Goal: Task Accomplishment & Management: Manage account settings

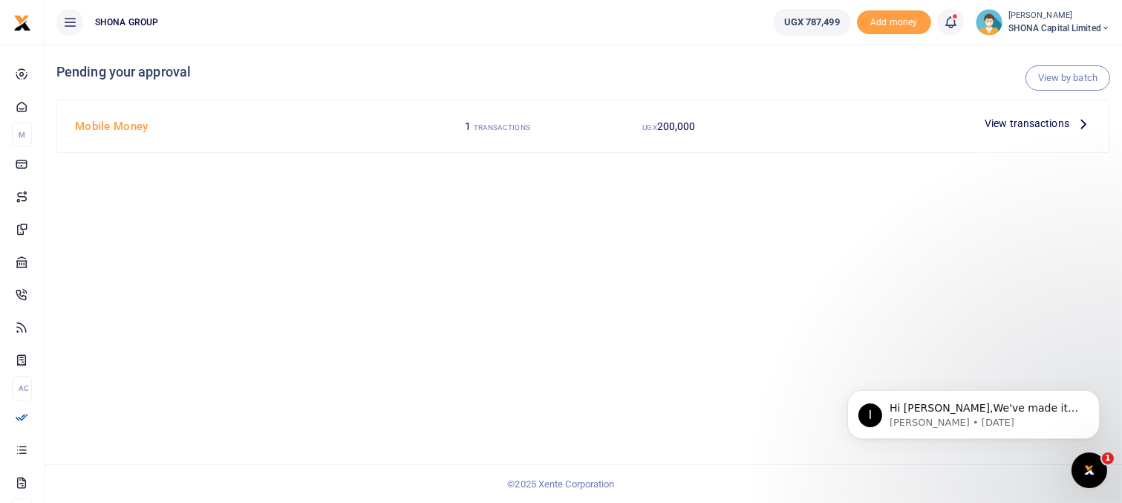
click at [1001, 117] on span "View transactions" at bounding box center [1027, 123] width 85 height 16
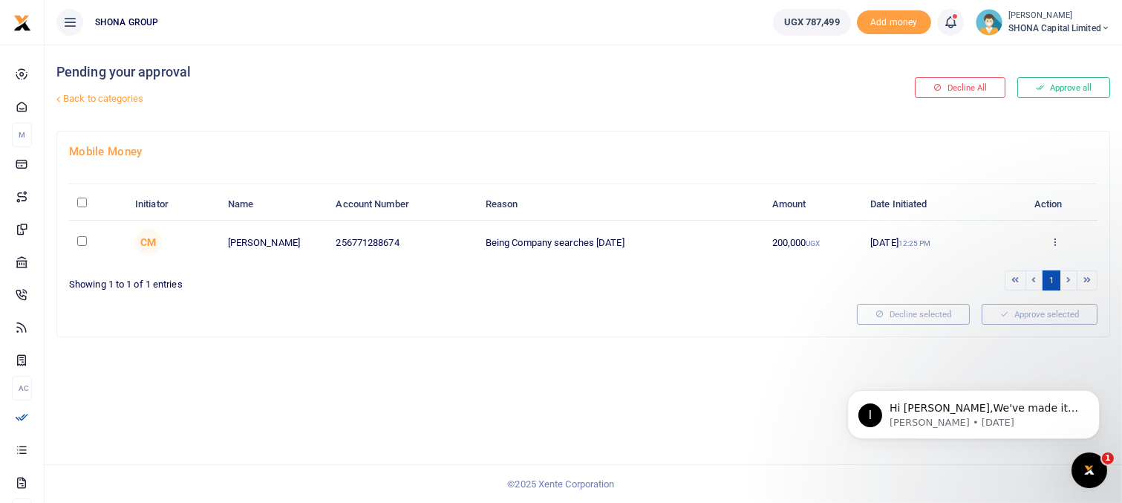
click at [81, 241] on input "checkbox" at bounding box center [82, 241] width 10 height 10
checkbox input "true"
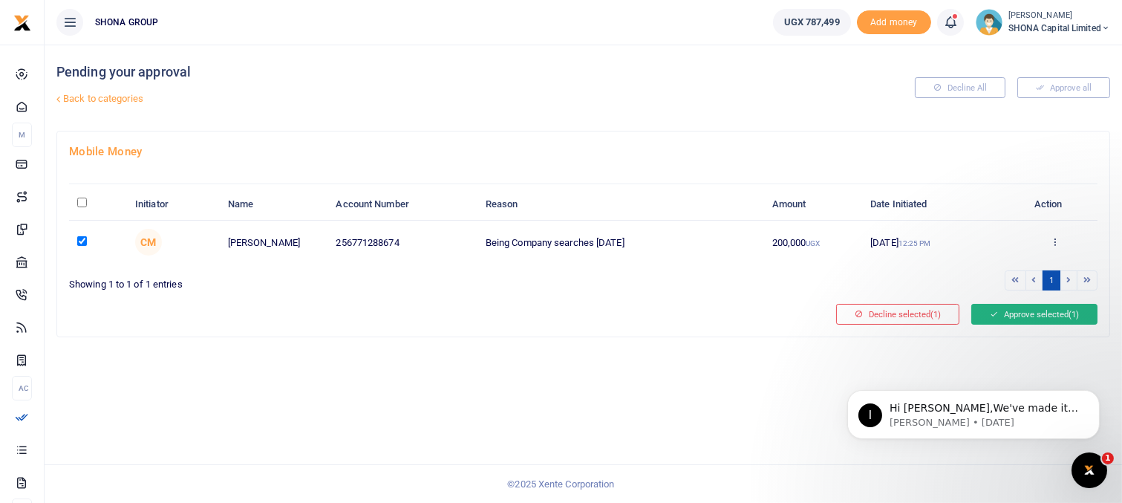
click at [1007, 315] on button "Approve selected (1)" at bounding box center [1034, 314] width 126 height 21
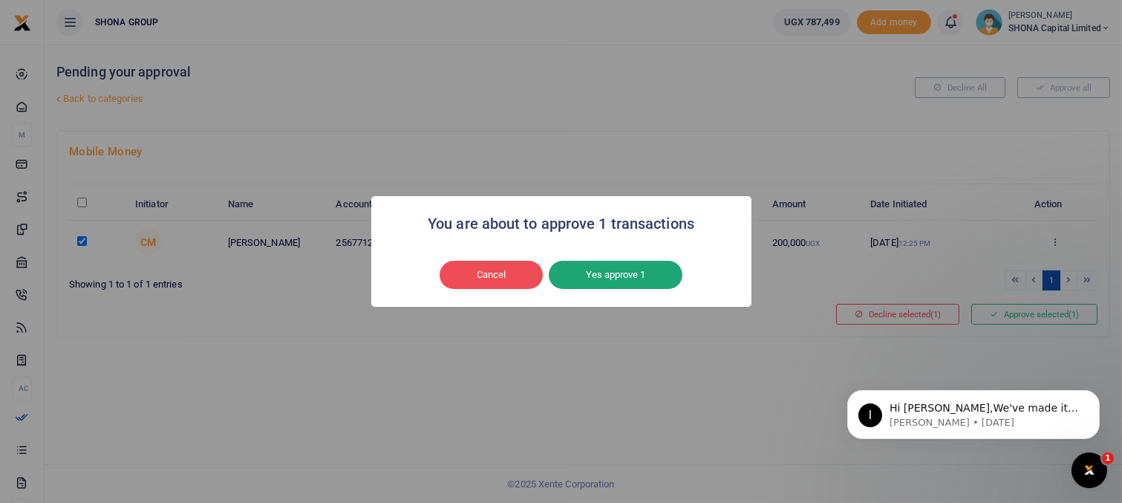
click at [632, 278] on button "Yes approve 1" at bounding box center [616, 275] width 134 height 28
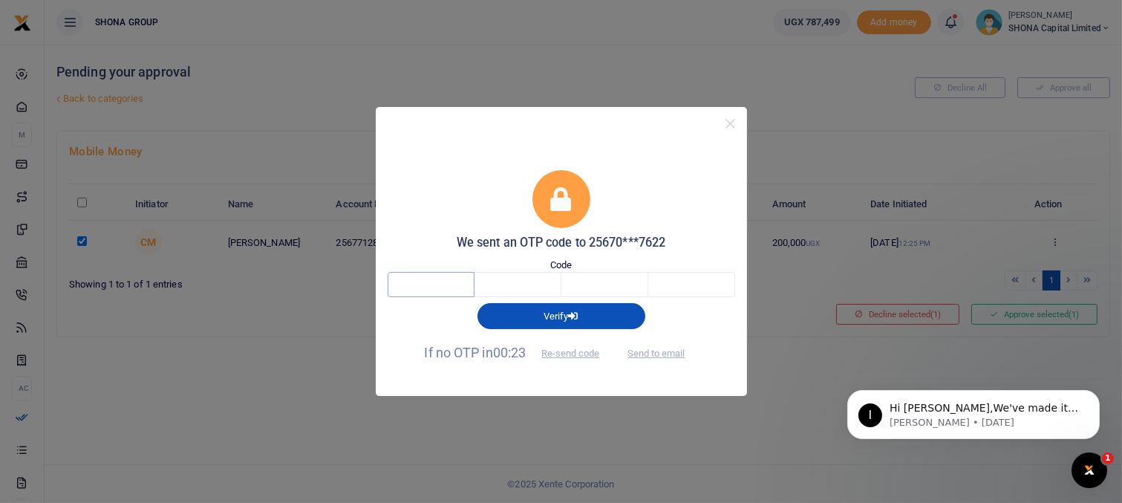
click at [413, 284] on input "text" at bounding box center [431, 284] width 87 height 25
type input "2"
type input "3"
type input "2"
